Goal: Task Accomplishment & Management: Manage account settings

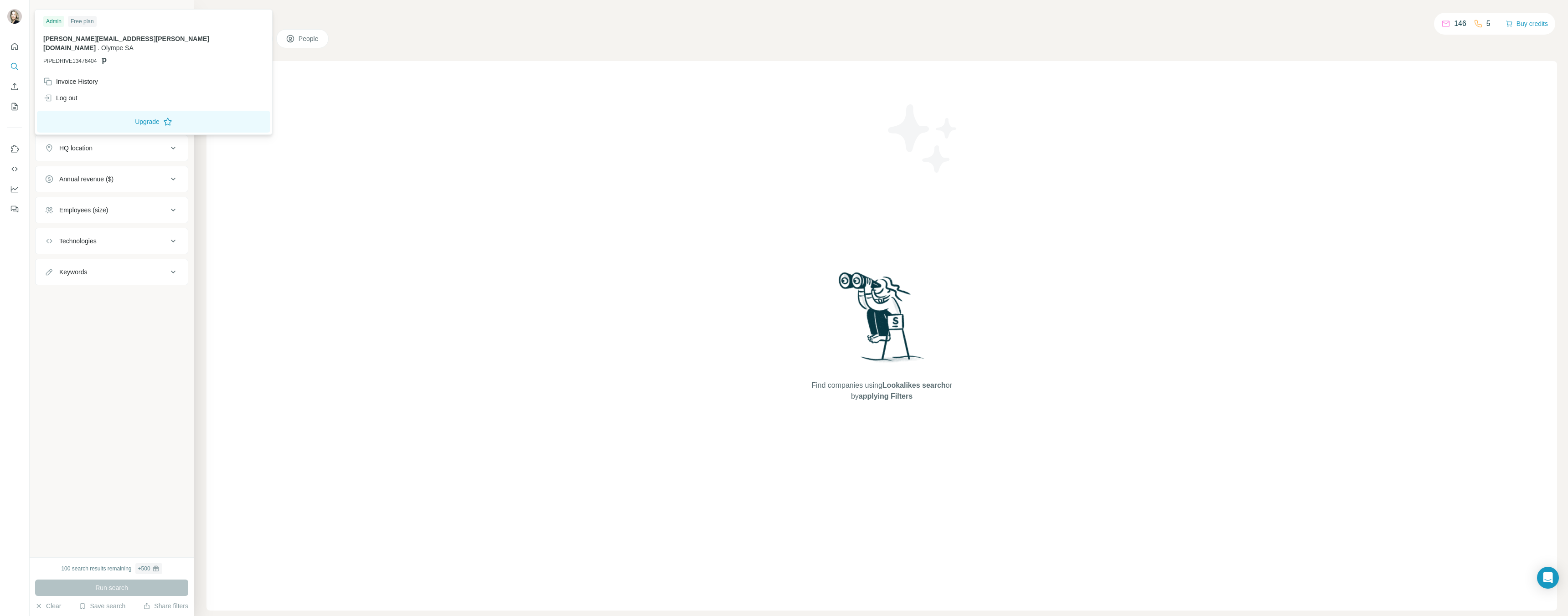
click at [11, 13] on img at bounding box center [15, 16] width 15 height 15
click at [65, 94] on div "Log out" at bounding box center [60, 98] width 34 height 9
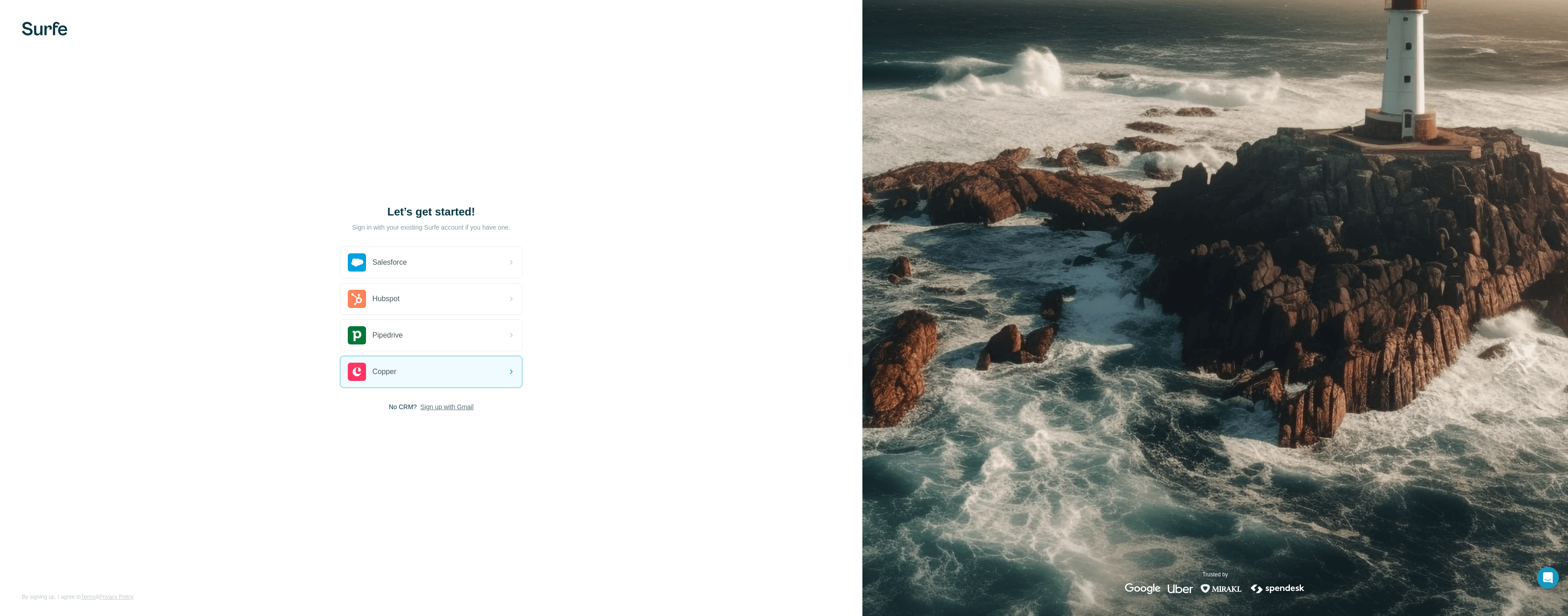
click at [466, 405] on span "Sign up with Gmail" at bounding box center [447, 407] width 54 height 9
click at [582, 404] on div "Let’s get started! Sign in with your existing Surfe account if you have one. Sa…" at bounding box center [431, 308] width 863 height 616
click at [388, 337] on span "Pipedrive" at bounding box center [388, 335] width 30 height 11
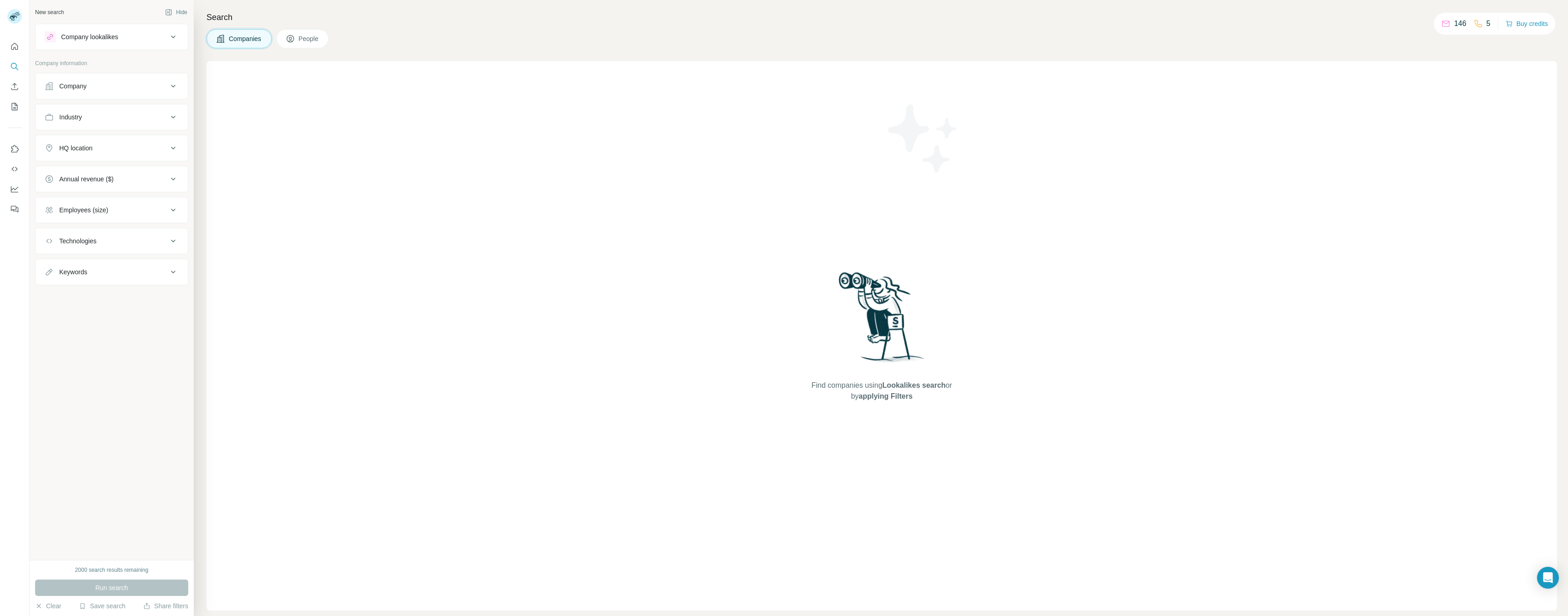
click at [72, 85] on div "Company" at bounding box center [72, 86] width 27 height 9
click at [8, 46] on button "Quick start" at bounding box center [15, 46] width 15 height 16
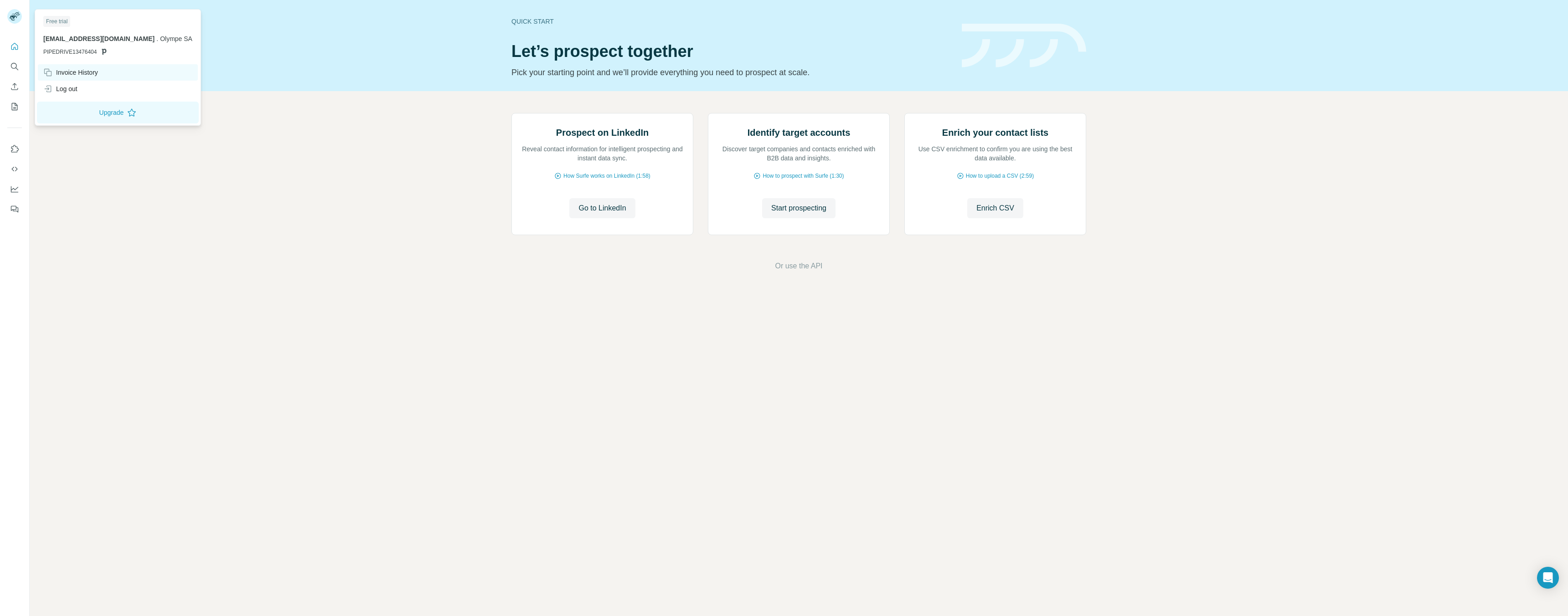
click at [85, 72] on div "Invoice History" at bounding box center [71, 72] width 55 height 9
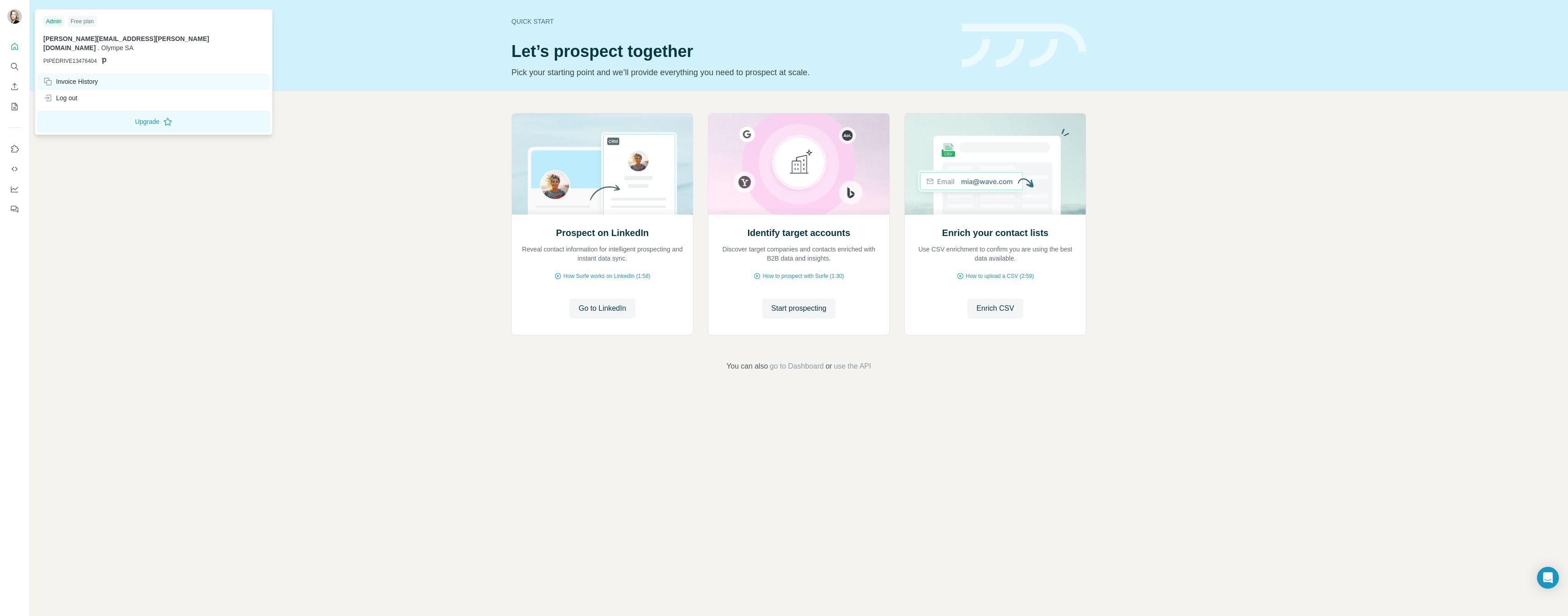
click at [75, 77] on div "Invoice History" at bounding box center [71, 82] width 55 height 9
